Goal: Information Seeking & Learning: Find specific fact

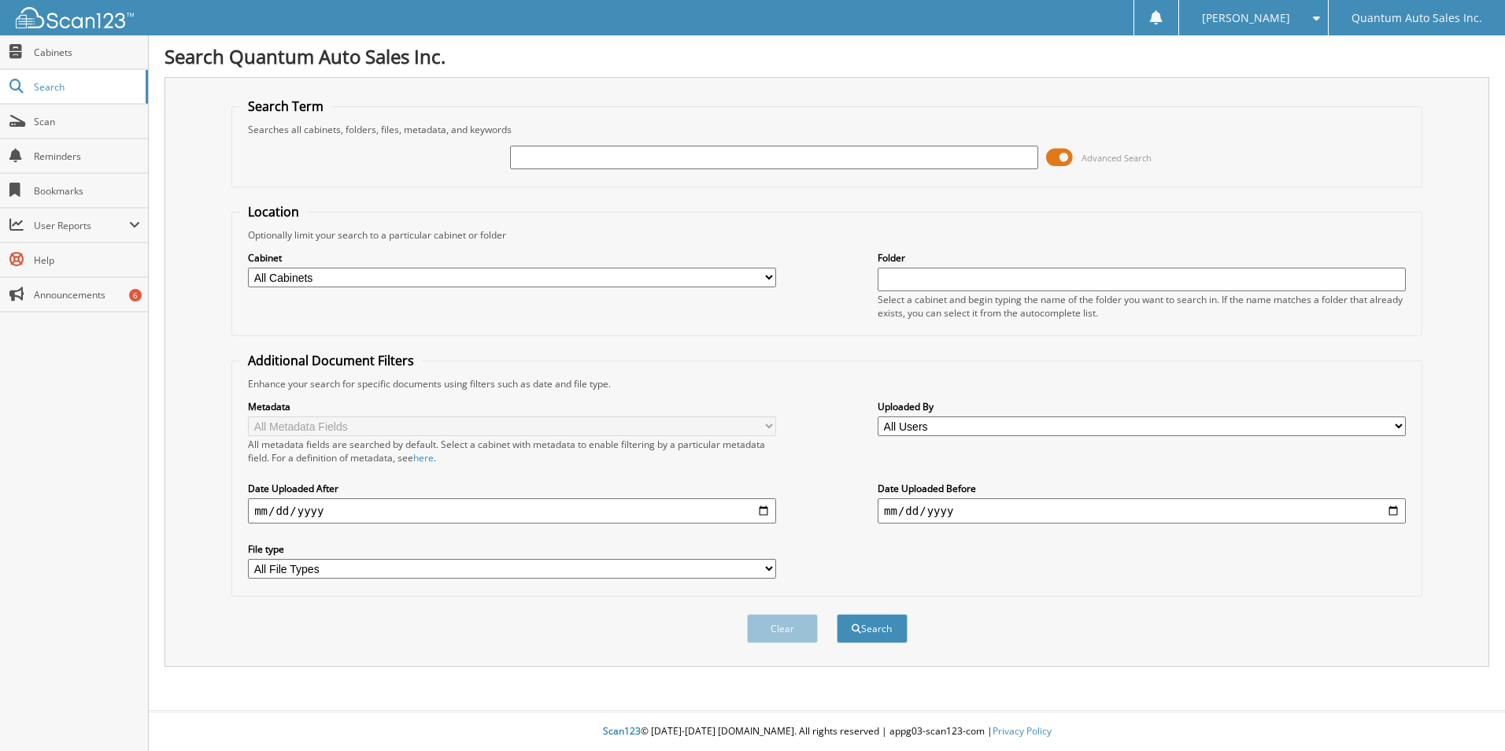
click at [1063, 152] on span at bounding box center [1059, 158] width 27 height 24
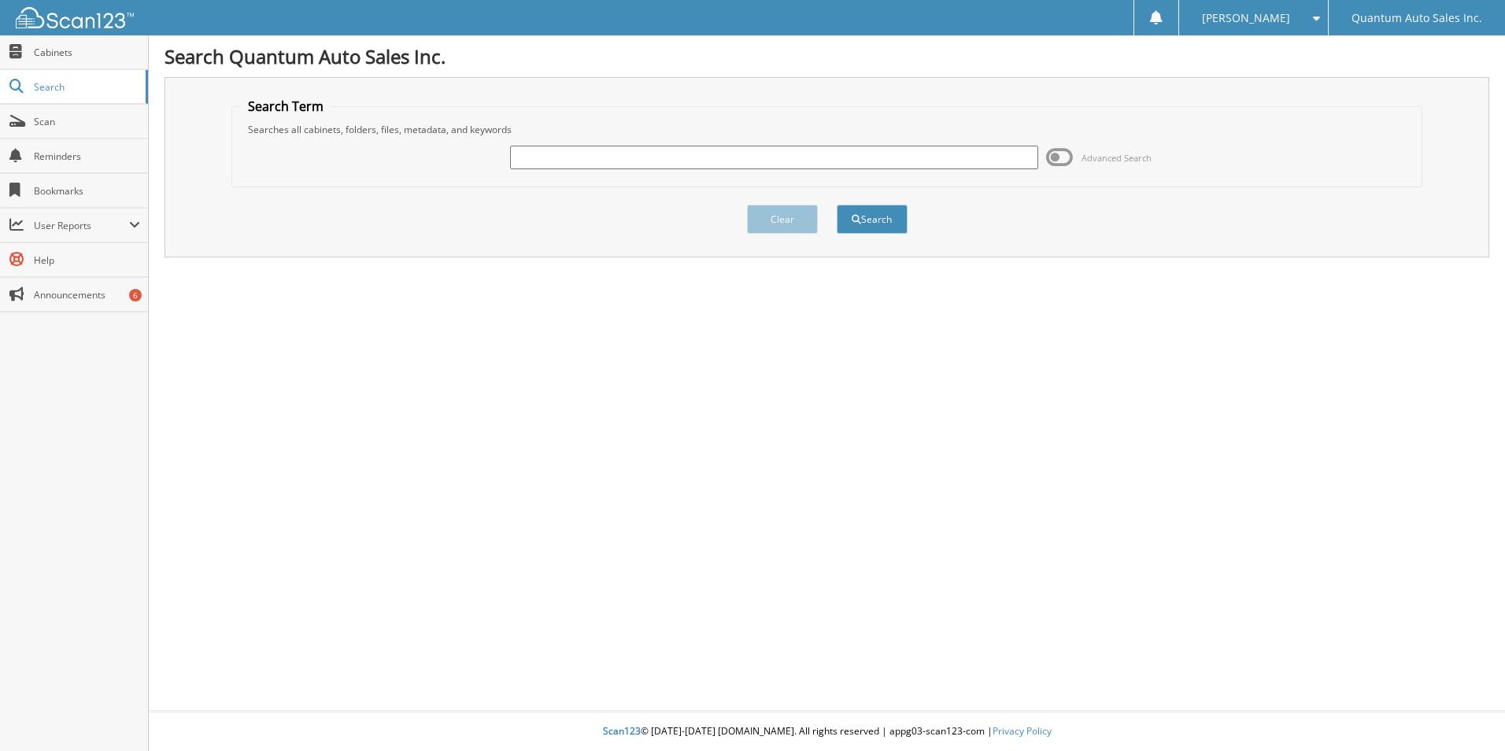
click at [745, 161] on input "text" at bounding box center [774, 158] width 528 height 24
type input "34985"
click at [837, 205] on button "Search" at bounding box center [872, 219] width 71 height 29
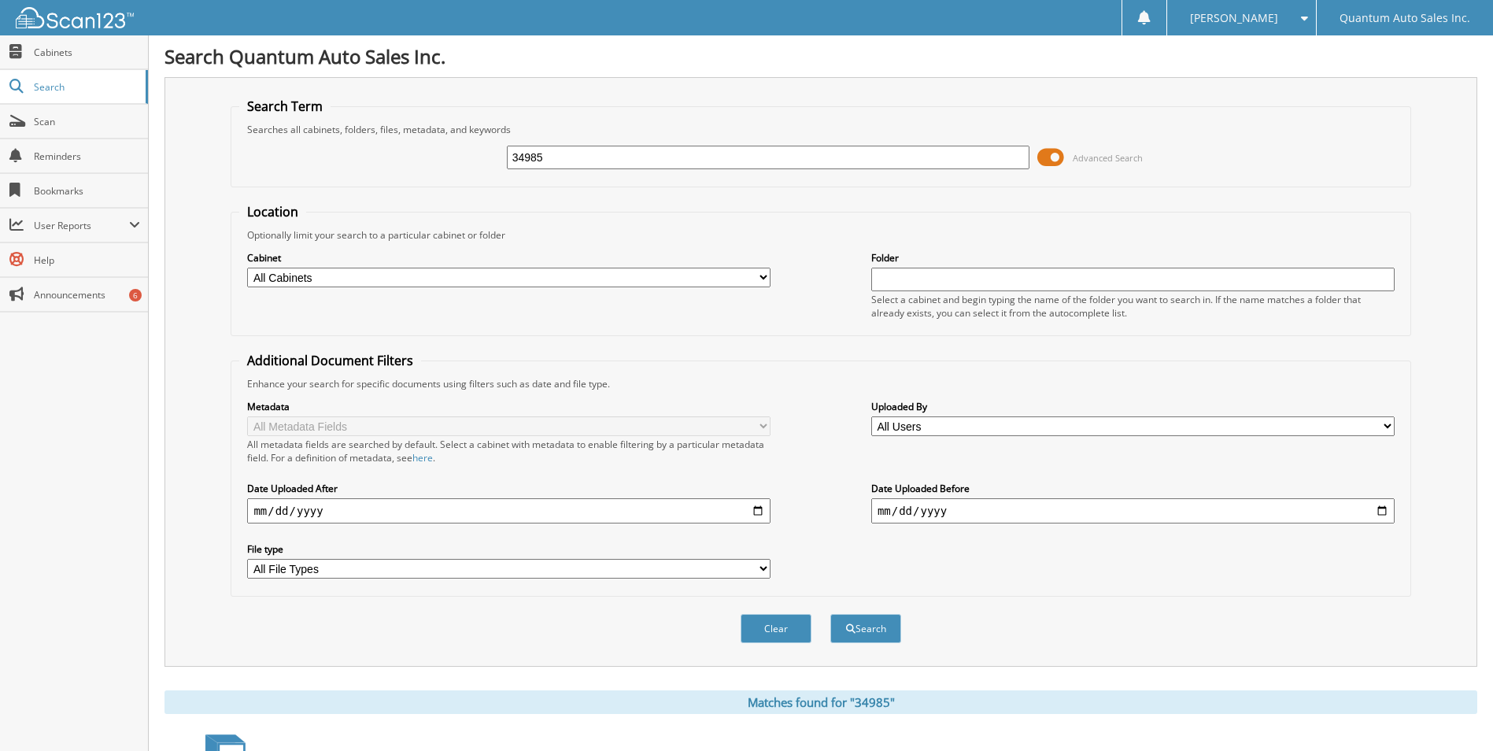
click at [1047, 159] on span at bounding box center [1050, 158] width 27 height 24
